Goal: Information Seeking & Learning: Learn about a topic

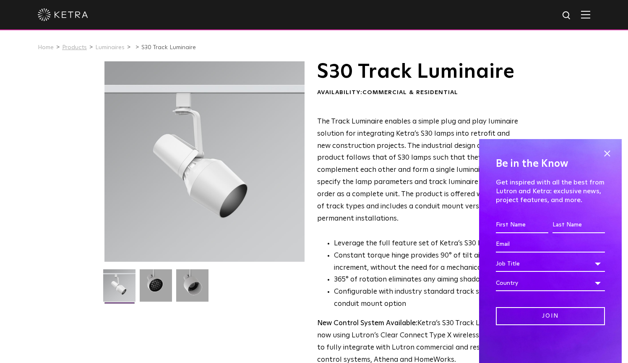
click at [75, 45] on link "Products" at bounding box center [74, 47] width 25 height 6
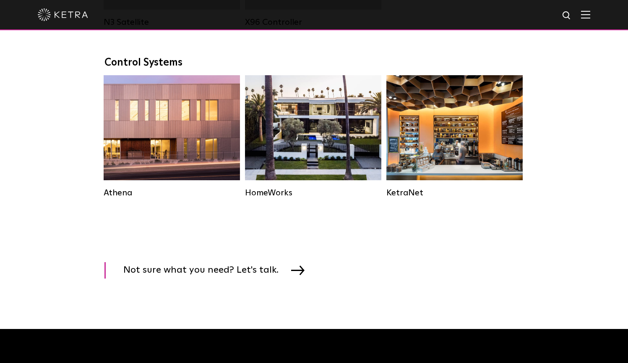
scroll to position [1251, 0]
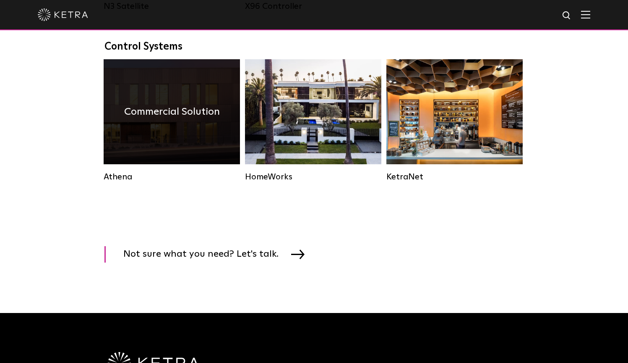
click at [182, 123] on div "Commercial Solution" at bounding box center [172, 111] width 136 height 105
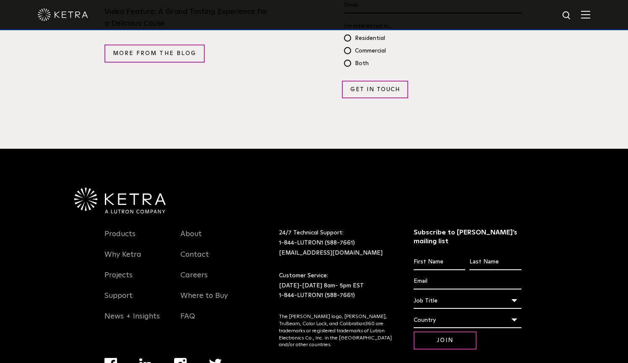
scroll to position [1650, 0]
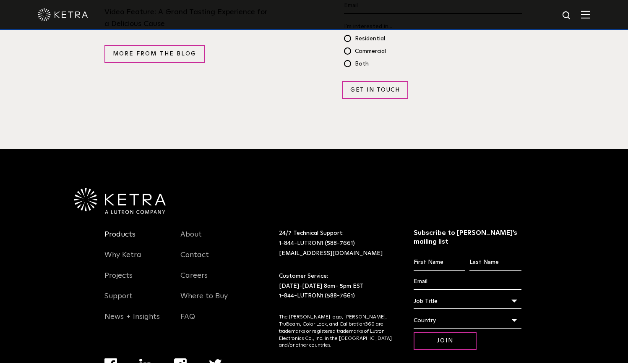
click at [119, 230] on link "Products" at bounding box center [119, 239] width 31 height 19
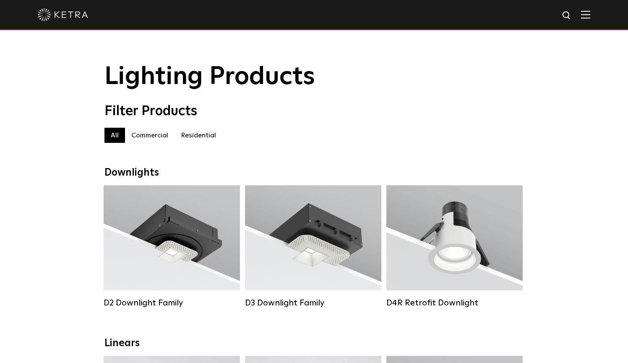
click at [143, 136] on label "Commercial" at bounding box center [150, 135] width 50 height 15
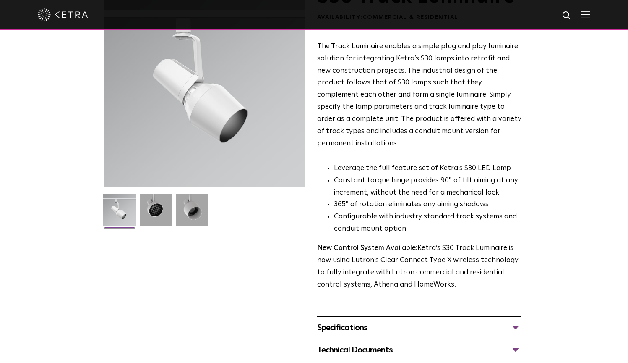
scroll to position [72, 0]
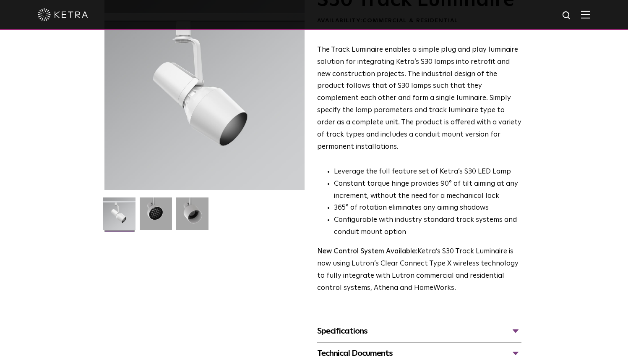
click at [334, 346] on div "Technical Documents" at bounding box center [419, 352] width 204 height 13
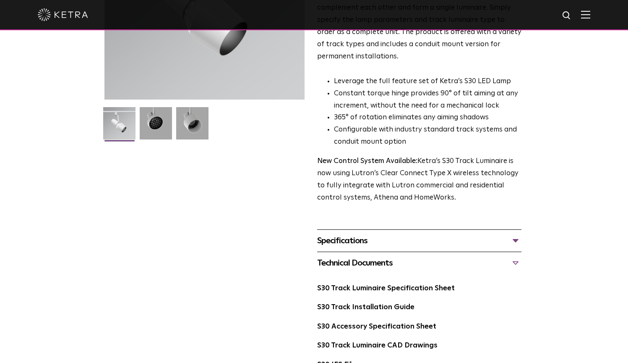
scroll to position [162, 0]
click at [351, 285] on link "S30 Track Luminaire Specification Sheet" at bounding box center [386, 288] width 138 height 7
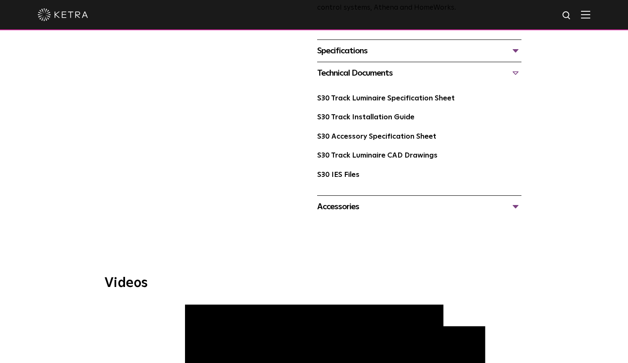
scroll to position [351, 0]
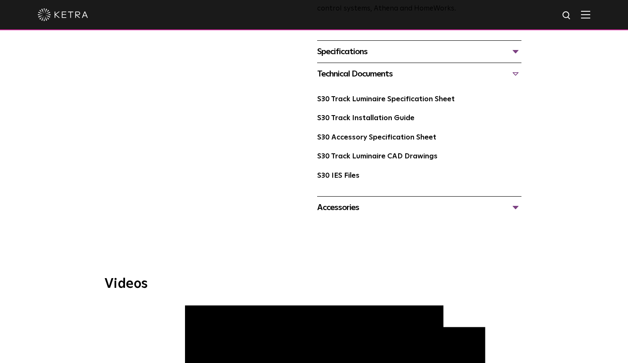
click at [400, 201] on div "Accessories" at bounding box center [419, 207] width 204 height 13
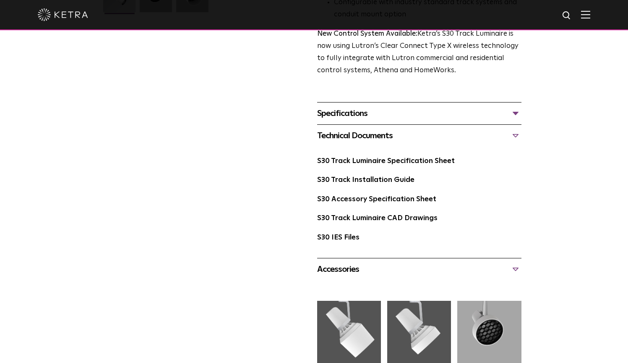
scroll to position [327, 0]
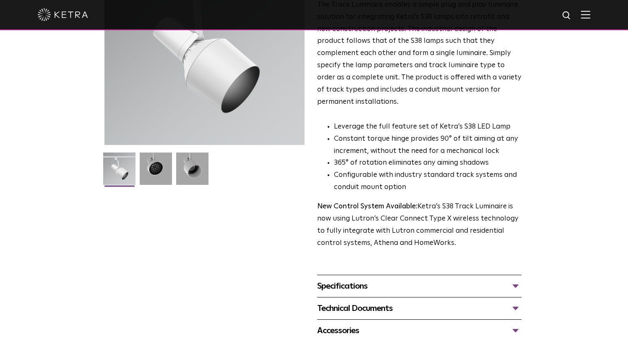
scroll to position [134, 0]
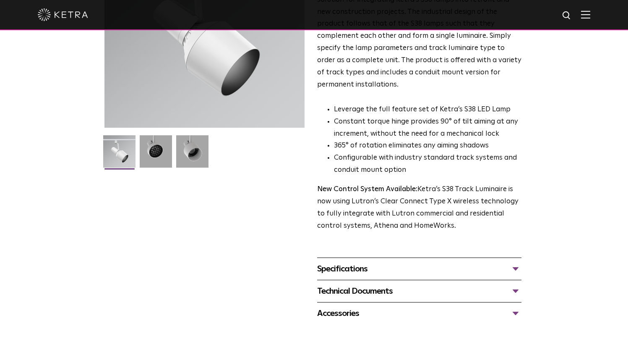
click at [342, 262] on div "Specifications" at bounding box center [419, 268] width 204 height 13
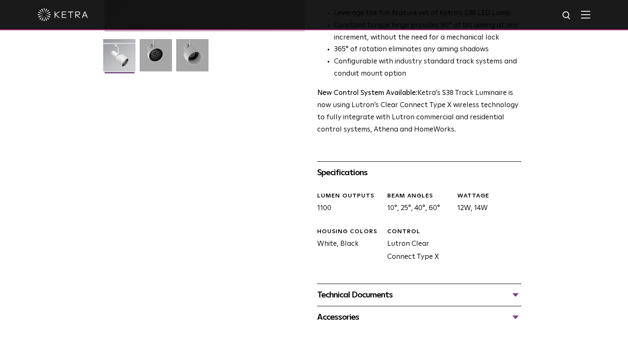
scroll to position [282, 0]
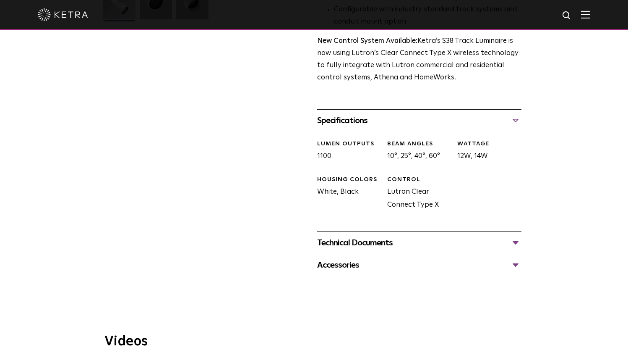
click at [356, 236] on div "Technical Documents" at bounding box center [419, 242] width 204 height 13
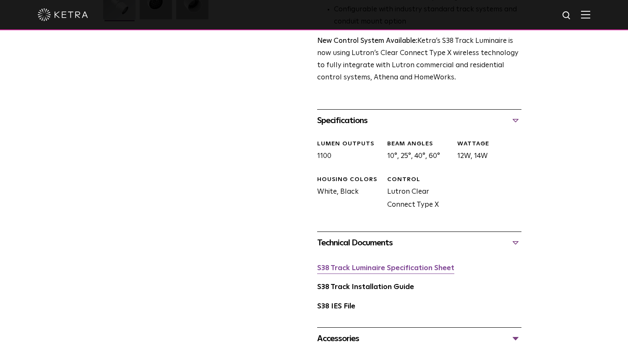
click at [341, 264] on link "S38 Track Luminaire Specification Sheet" at bounding box center [385, 267] width 137 height 7
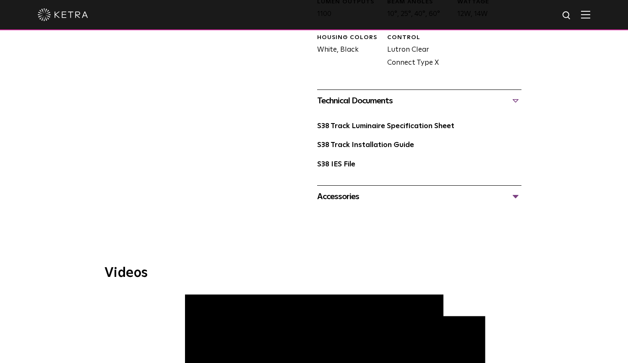
scroll to position [490, 0]
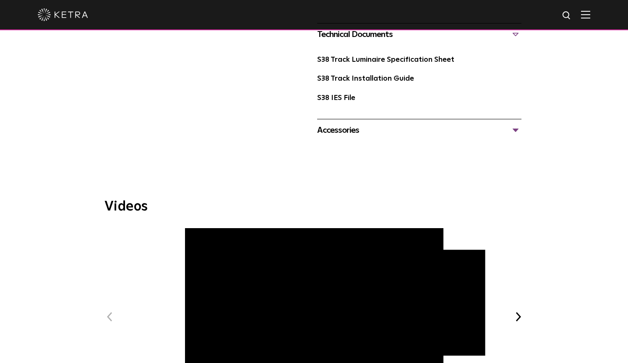
click at [473, 123] on div "Accessories" at bounding box center [419, 129] width 204 height 13
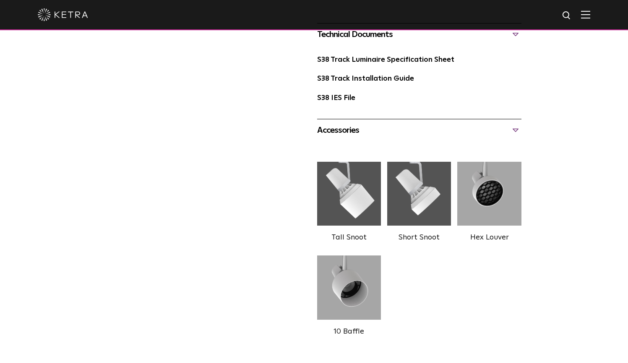
scroll to position [0, 0]
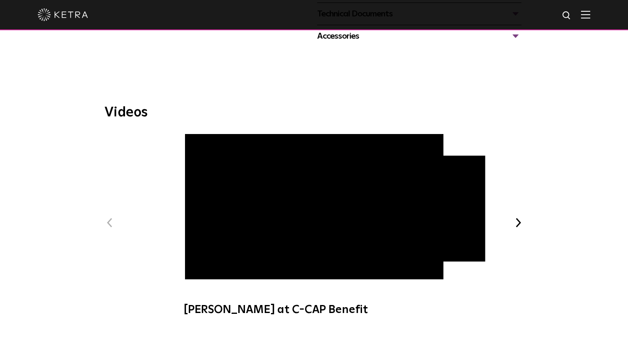
scroll to position [356, 0]
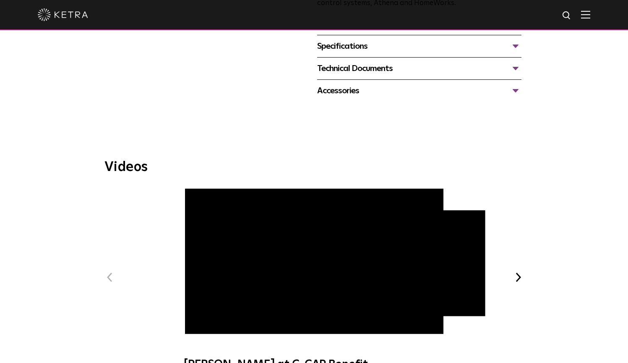
click at [521, 272] on button "Next" at bounding box center [518, 277] width 11 height 11
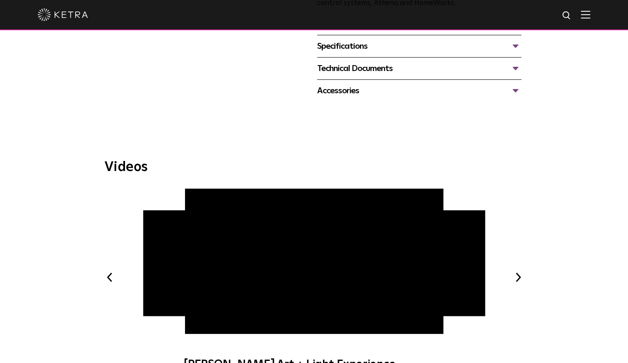
click at [521, 272] on button "Next" at bounding box center [518, 277] width 11 height 11
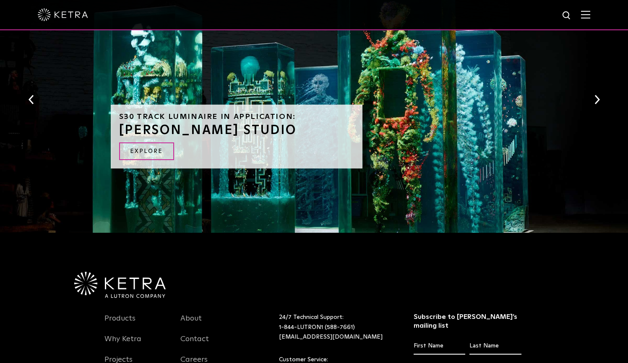
scroll to position [920, 0]
